Goal: Information Seeking & Learning: Learn about a topic

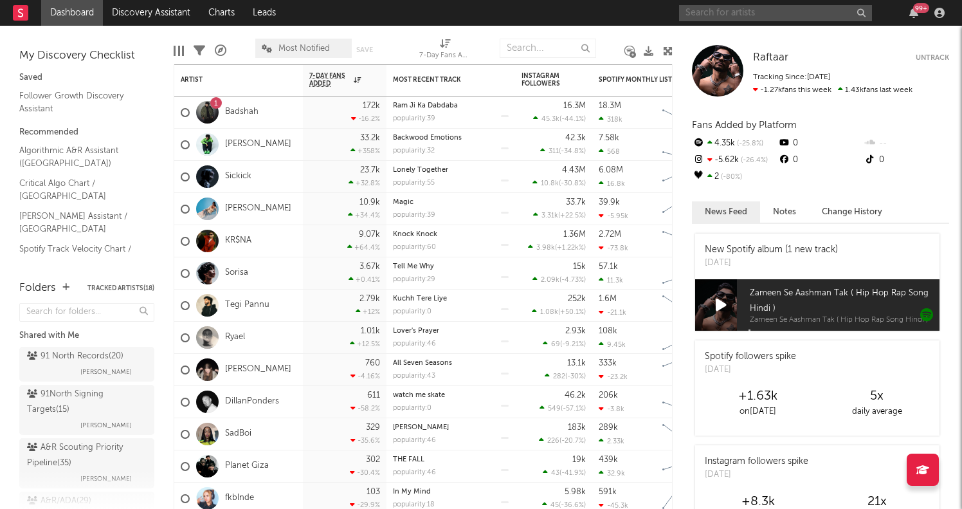
click at [702, 13] on input "text" at bounding box center [775, 13] width 193 height 16
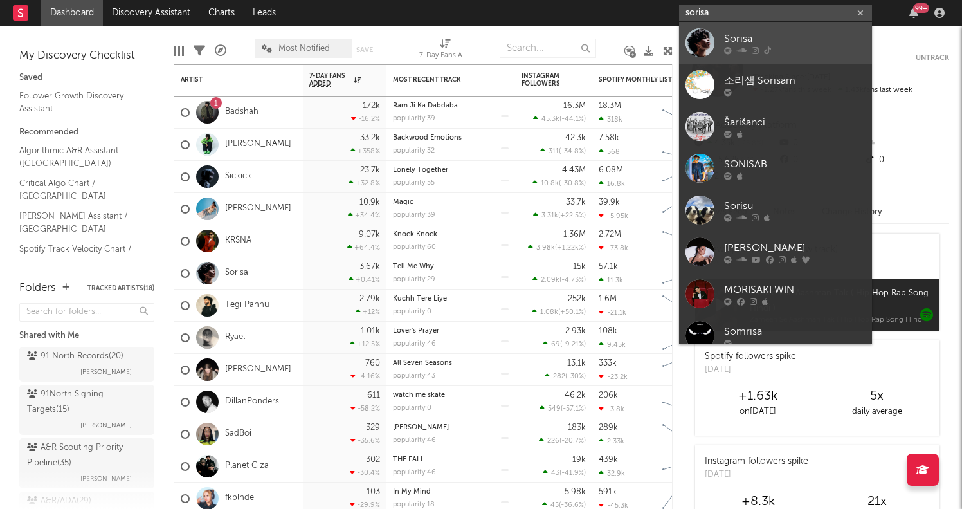
type input "sores"
drag, startPoint x: 722, startPoint y: 34, endPoint x: 733, endPoint y: 46, distance: 16.8
click at [733, 46] on div at bounding box center [795, 50] width 142 height 8
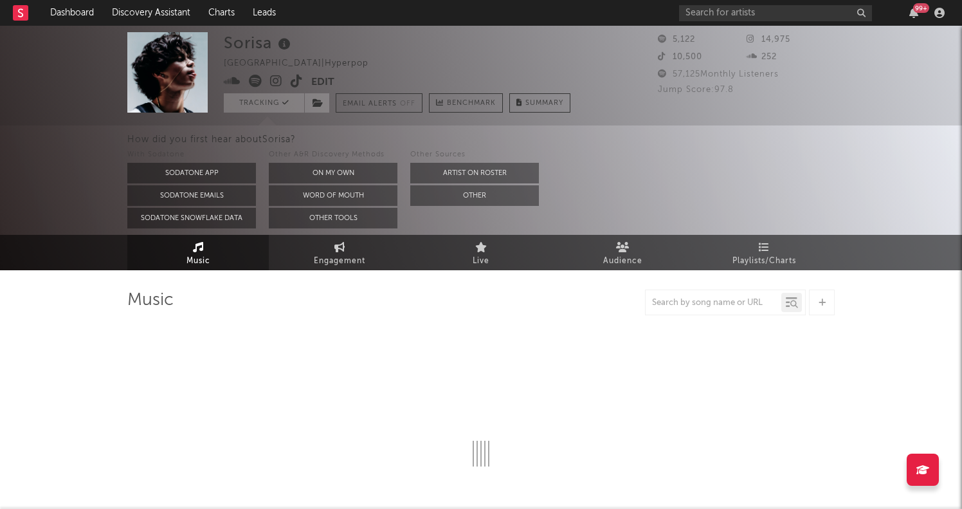
select select "1w"
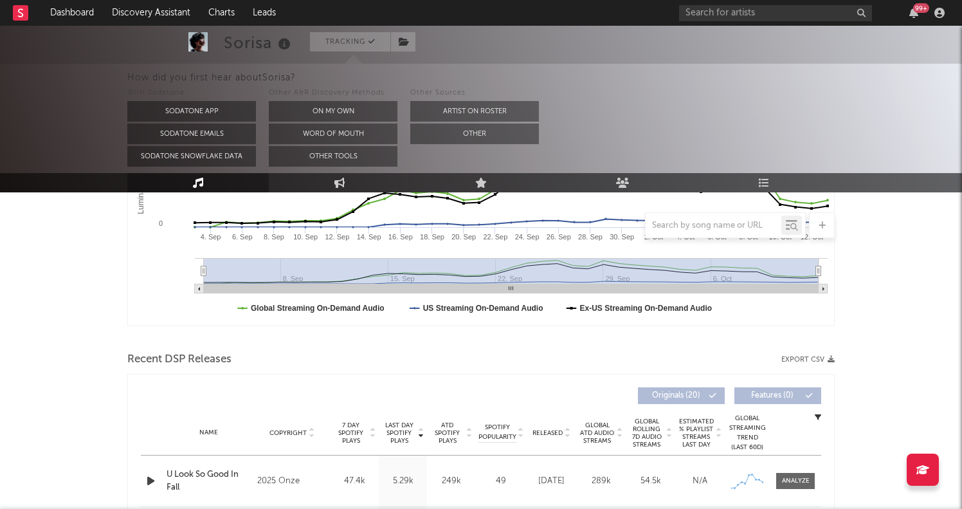
scroll to position [493, 0]
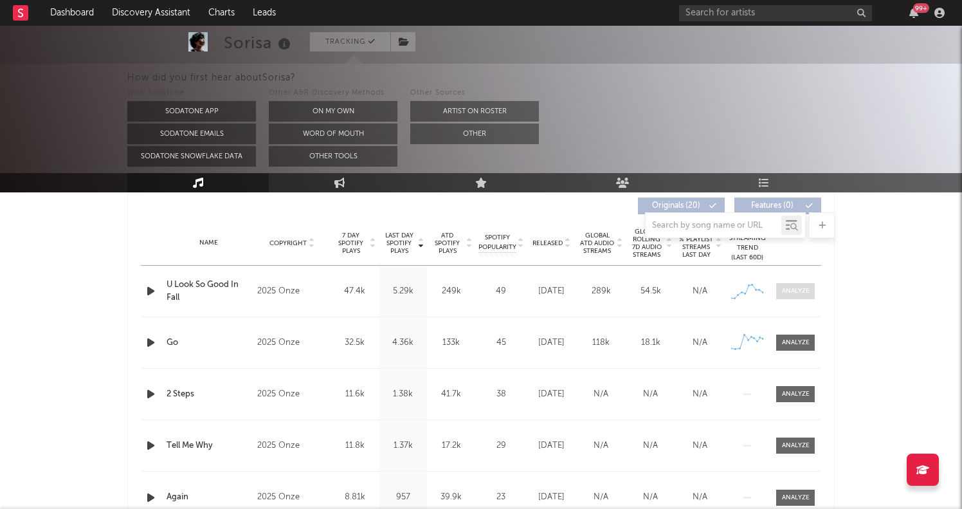
click at [789, 292] on div at bounding box center [796, 291] width 28 height 10
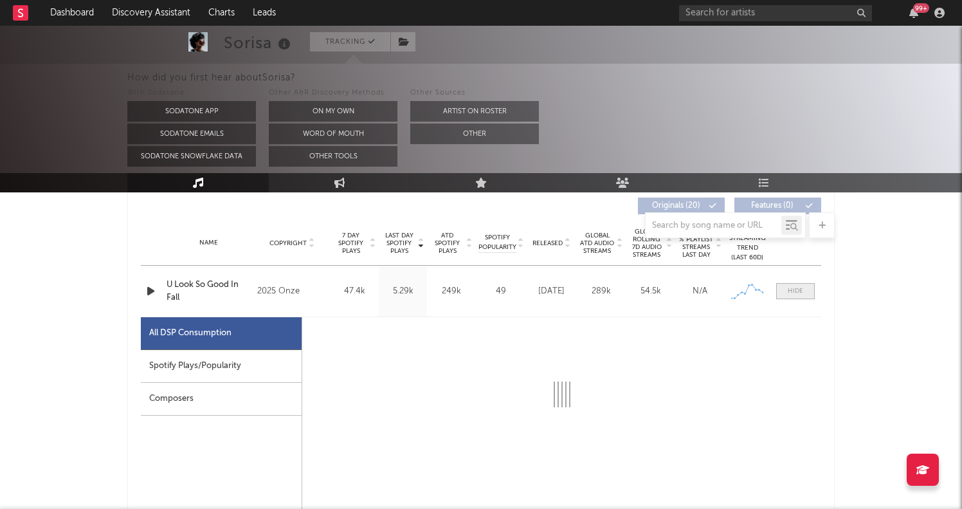
select select "1w"
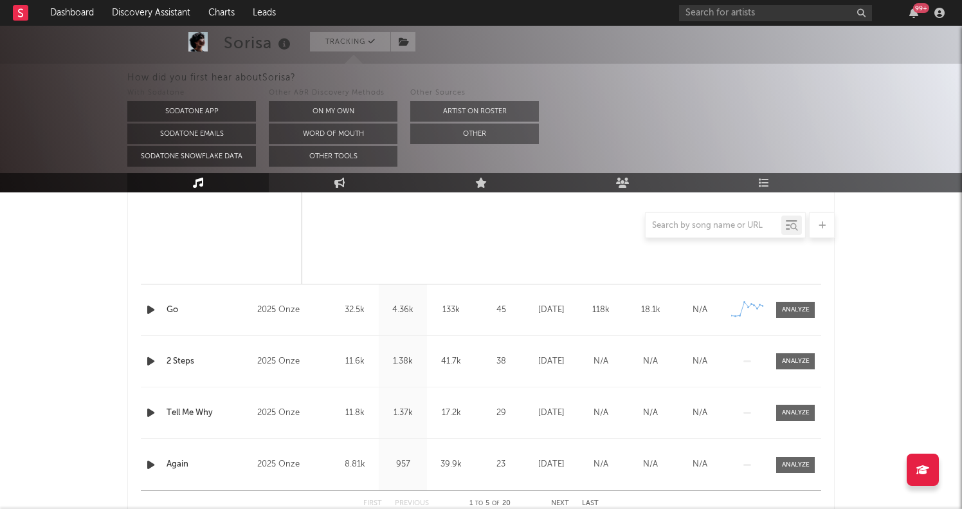
scroll to position [1137, 0]
click at [788, 314] on div at bounding box center [796, 310] width 28 height 10
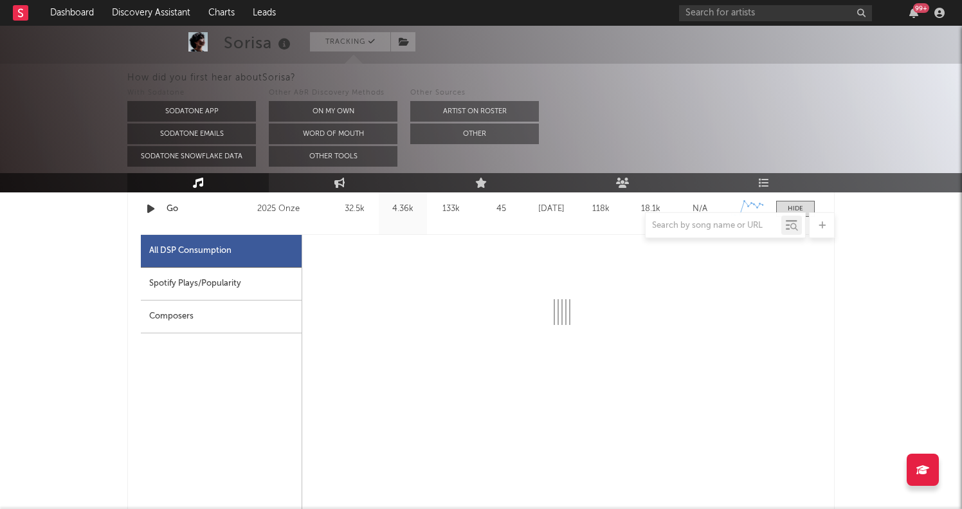
scroll to position [1239, 1]
select select "1w"
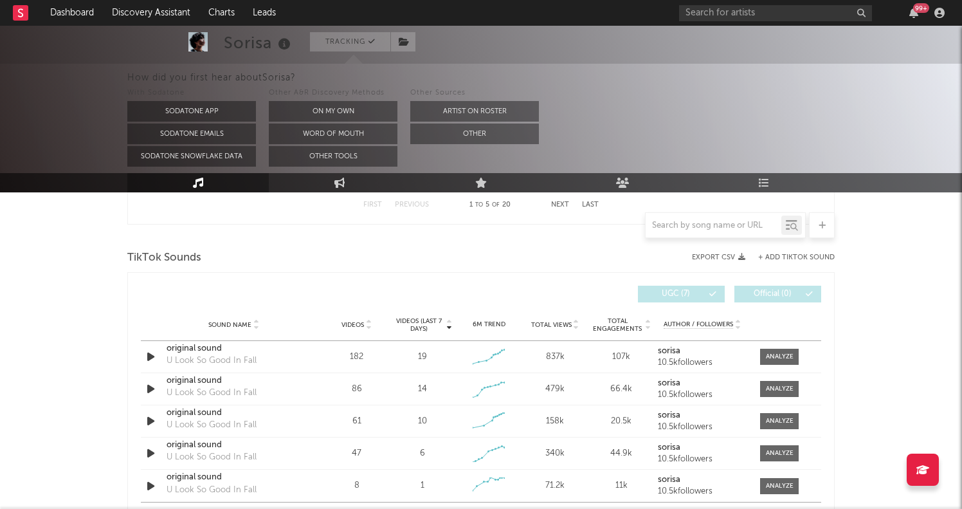
scroll to position [2106, 0]
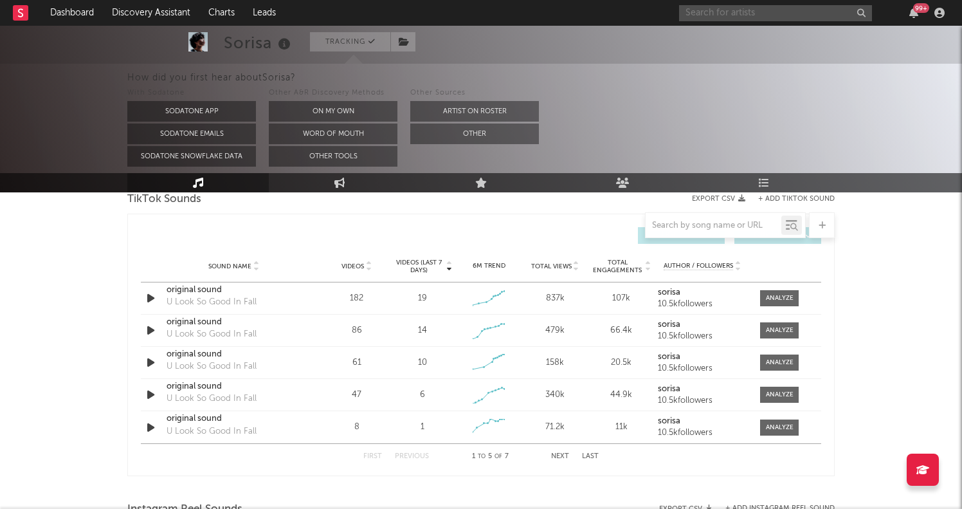
click at [760, 12] on input "text" at bounding box center [775, 13] width 193 height 16
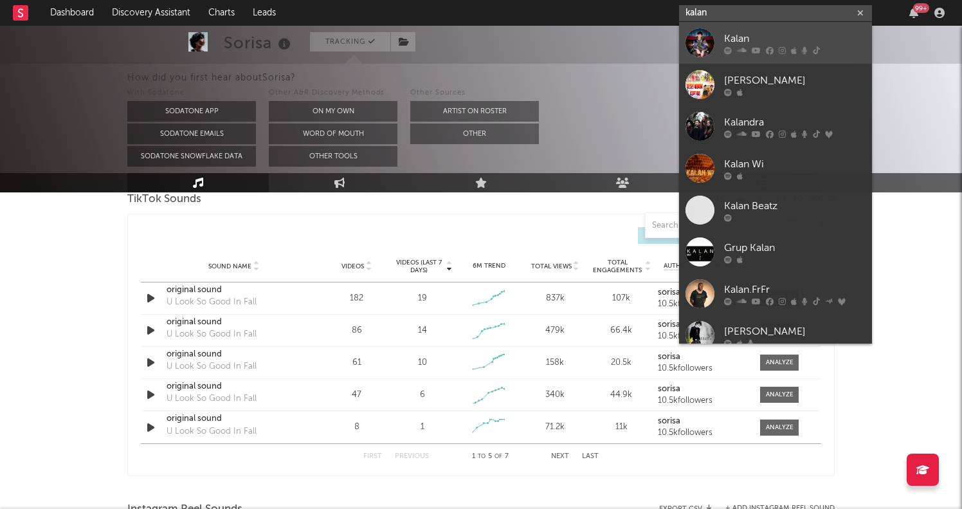
type input "kalan"
click at [748, 37] on div "Kalan" at bounding box center [795, 38] width 142 height 15
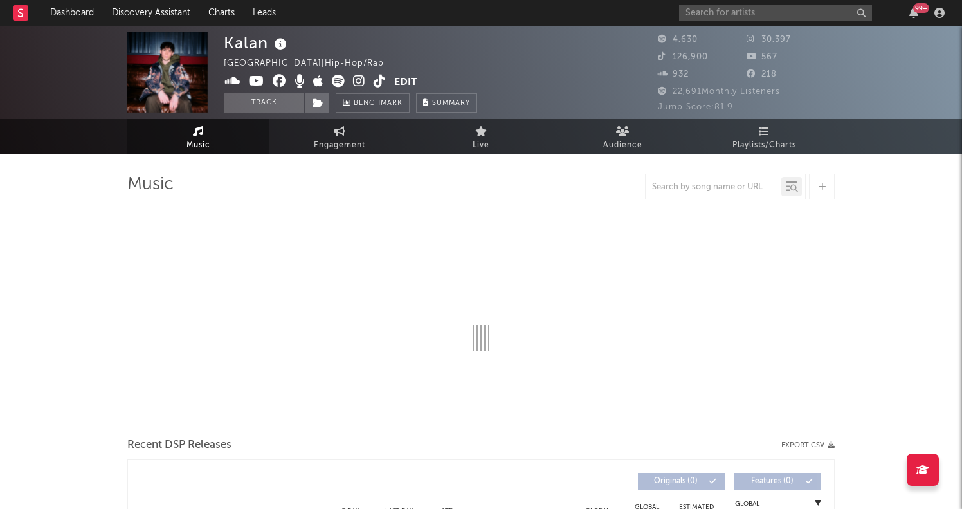
select select "1w"
